Goal: Information Seeking & Learning: Learn about a topic

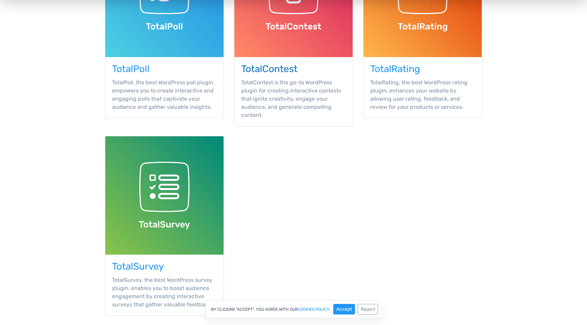
scroll to position [190, 0]
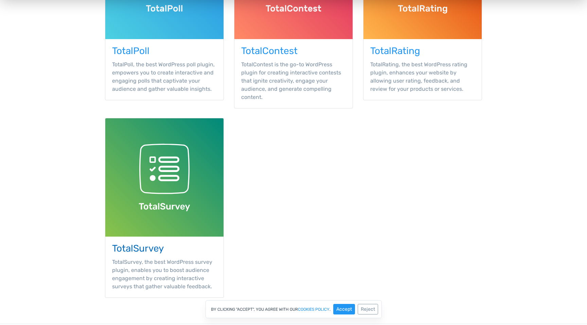
click at [163, 219] on img at bounding box center [164, 177] width 118 height 118
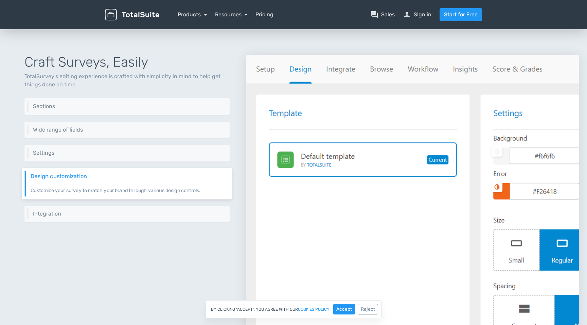
scroll to position [242, 0]
click at [228, 16] on link "Resources" at bounding box center [231, 14] width 33 height 6
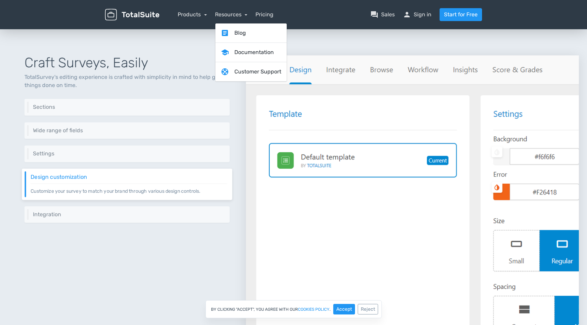
click at [411, 123] on img at bounding box center [412, 201] width 333 height 292
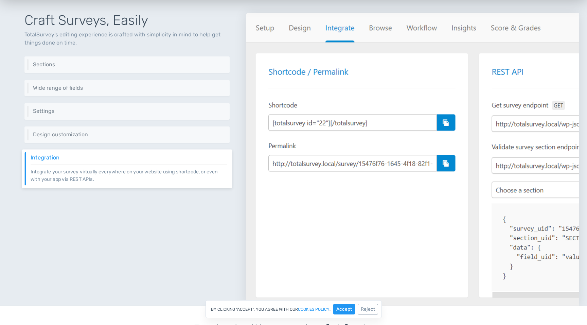
scroll to position [188, 0]
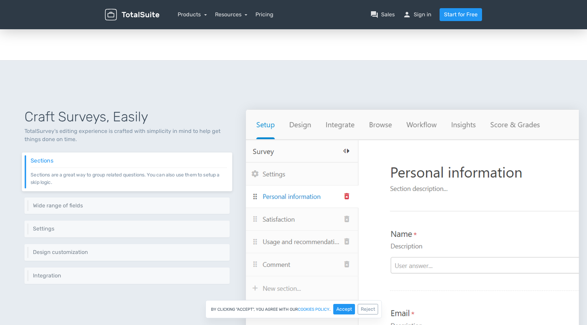
click at [195, 18] on div "Products TotalPoll WordPress Poll and Contest Plugin TotalContest WordPress Con…" at bounding box center [192, 15] width 29 height 8
click at [201, 13] on link "Products" at bounding box center [192, 14] width 29 height 6
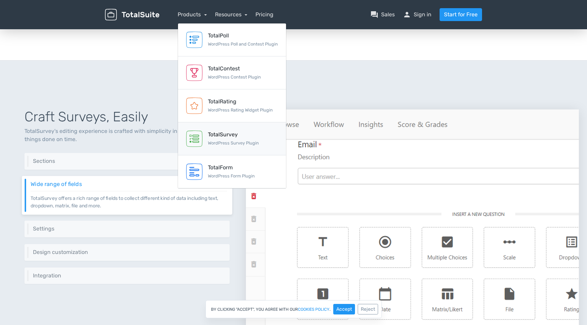
click at [243, 140] on div "TotalSurvey WordPress Survey Plugin" at bounding box center [233, 139] width 51 height 16
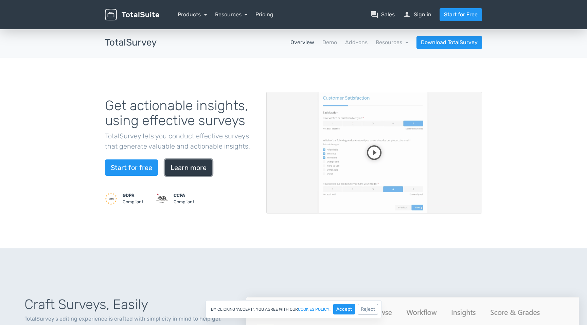
click at [190, 166] on link "Learn more" at bounding box center [189, 167] width 48 height 16
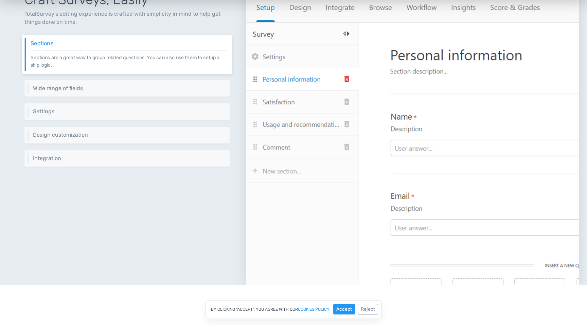
scroll to position [338, 0]
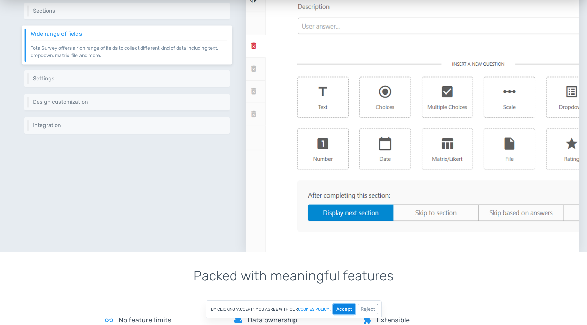
click at [344, 311] on button "Accept" at bounding box center [344, 309] width 22 height 11
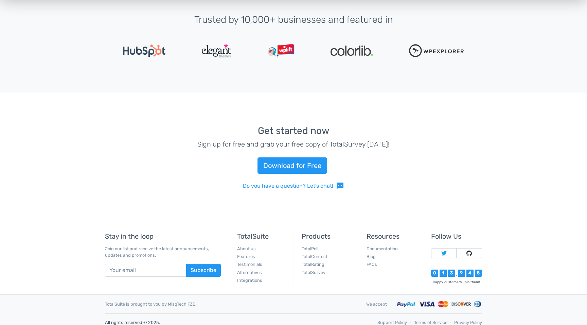
scroll to position [1449, 0]
